Goal: Task Accomplishment & Management: Complete application form

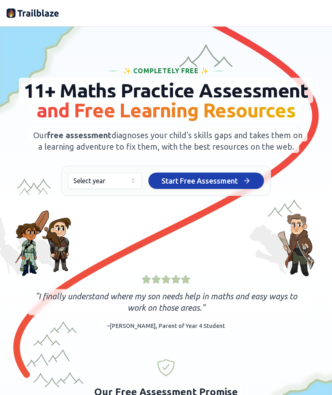
scroll to position [33, 0]
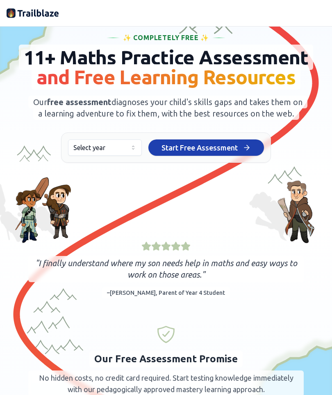
click at [138, 156] on button "Select year" at bounding box center [105, 148] width 74 height 16
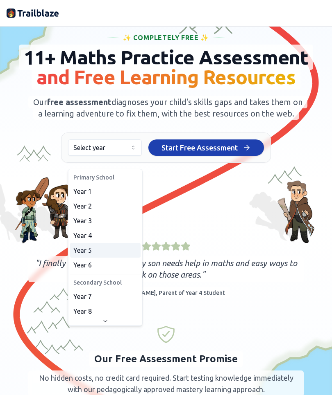
click at [77, 252] on span "Year 5" at bounding box center [82, 251] width 18 height 10
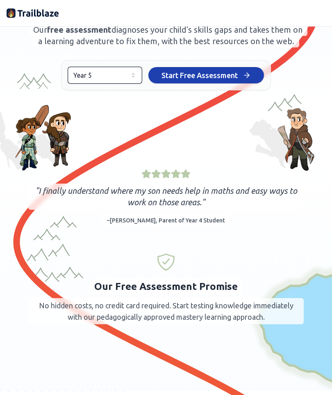
scroll to position [99, 0]
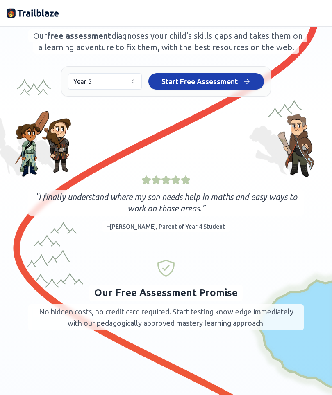
click at [246, 90] on button "Start Free Assessment Start Free Assessment" at bounding box center [205, 81] width 115 height 16
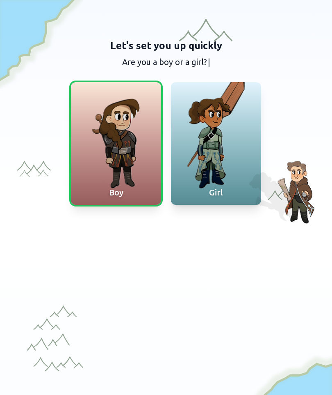
click at [242, 153] on div at bounding box center [216, 143] width 90 height 123
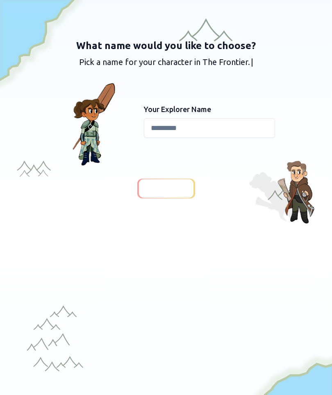
click at [212, 131] on input at bounding box center [209, 128] width 131 height 20
type input "**********"
click at [176, 196] on div at bounding box center [166, 188] width 54 height 18
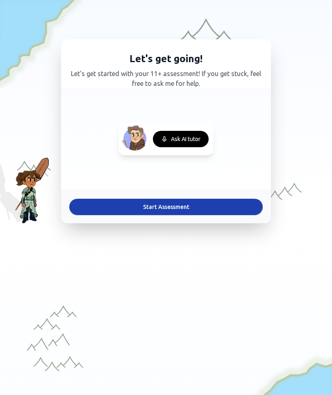
click at [102, 209] on button "Start Assessment" at bounding box center [165, 207] width 193 height 16
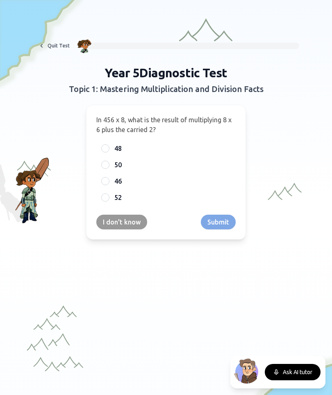
click at [285, 366] on button "Ask AI tutor" at bounding box center [292, 372] width 56 height 16
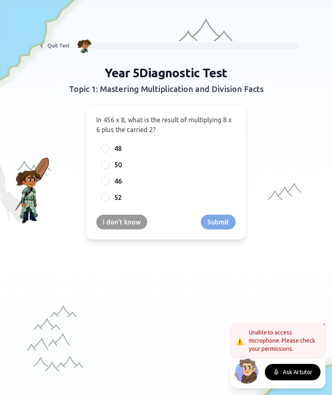
click at [320, 327] on button at bounding box center [324, 325] width 8 height 8
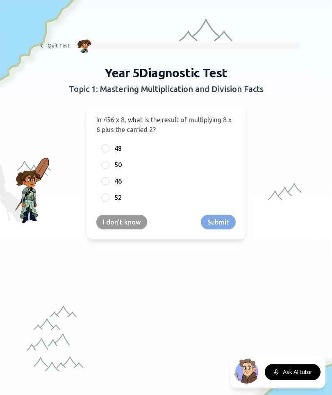
click at [109, 234] on div "In 456 x 8, what is the result of multiplying 8 x 6 plus the carried 2? 48 50 4…" at bounding box center [166, 172] width 160 height 135
click at [110, 221] on button "I don't know" at bounding box center [121, 222] width 51 height 15
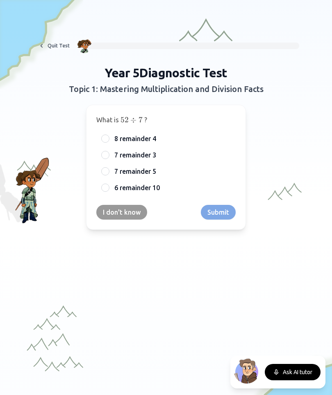
click at [293, 364] on button "Ask AI tutor" at bounding box center [292, 372] width 56 height 16
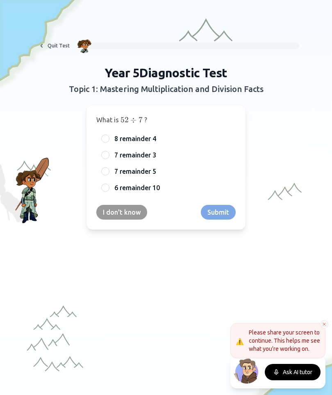
click at [204, 325] on div at bounding box center [166, 354] width 332 height 254
click at [326, 321] on button at bounding box center [324, 325] width 8 height 8
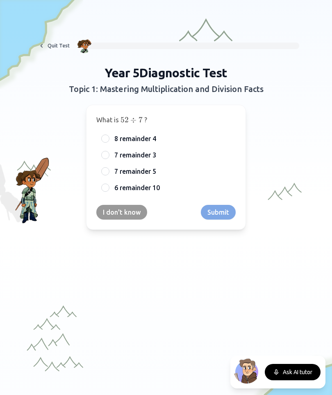
click at [129, 192] on span "6 remainder 10" at bounding box center [136, 188] width 45 height 10
click at [108, 191] on button "6 remainder 10" at bounding box center [105, 188] width 7 height 7
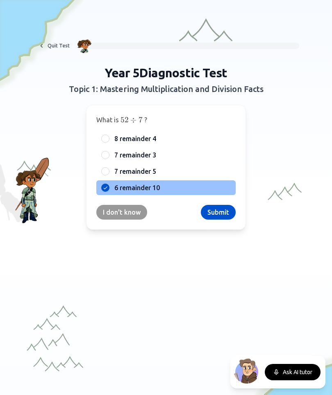
click at [141, 214] on button "I don't know" at bounding box center [121, 212] width 51 height 15
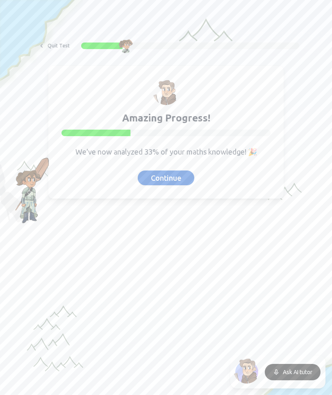
click at [188, 178] on button "Continue" at bounding box center [166, 178] width 56 height 15
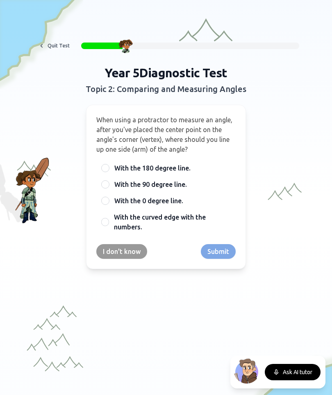
click at [141, 245] on button "I don't know" at bounding box center [121, 251] width 51 height 15
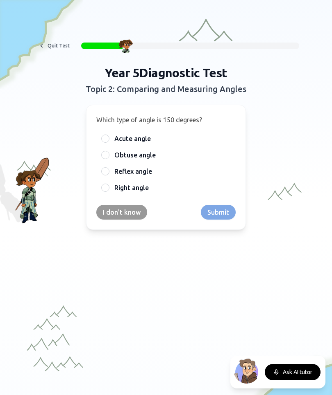
click at [140, 244] on div at bounding box center [166, 354] width 332 height 254
click at [163, 139] on label "Acute angle" at bounding box center [172, 139] width 116 height 10
click at [108, 139] on button "Acute angle" at bounding box center [105, 139] width 7 height 7
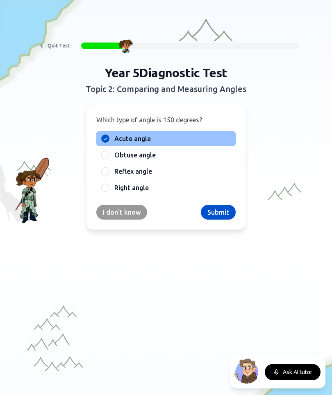
click at [135, 215] on button "I don't know" at bounding box center [121, 212] width 51 height 15
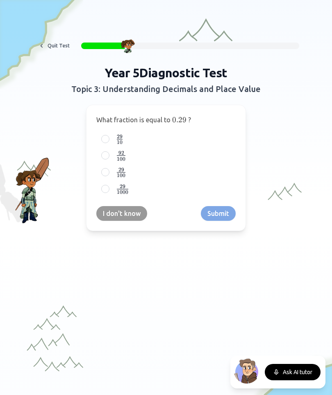
click at [196, 143] on label "29 10 {29 \over 10} 10 29 ​" at bounding box center [172, 139] width 116 height 10
click at [108, 142] on button "29 10 {29 \over 10} 10 29 ​" at bounding box center [105, 139] width 7 height 7
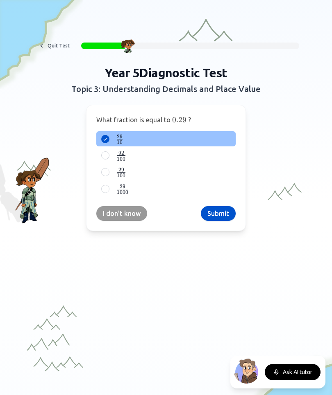
click at [137, 214] on button "I don't know" at bounding box center [121, 213] width 51 height 15
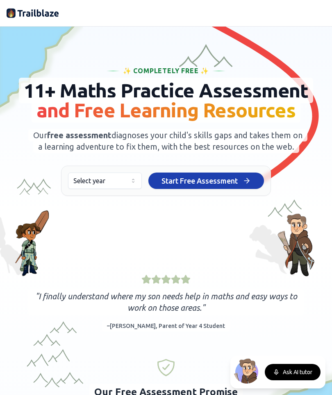
click at [130, 184] on icon "button" at bounding box center [133, 181] width 7 height 7
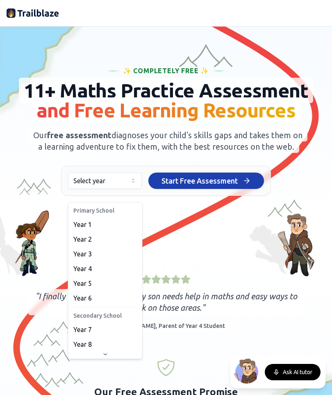
click at [155, 238] on html "We value your privacy We use cookies to enhance your browsing experience, serve…" at bounding box center [166, 197] width 332 height 395
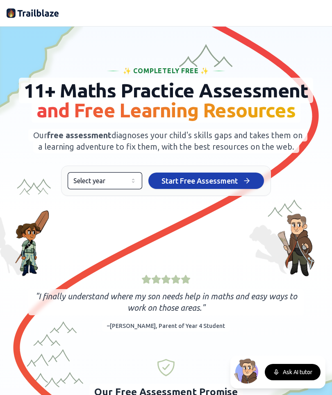
scroll to position [108, 0]
